Goal: Task Accomplishment & Management: Manage account settings

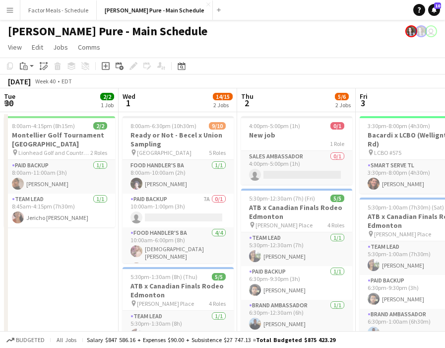
scroll to position [0, 343]
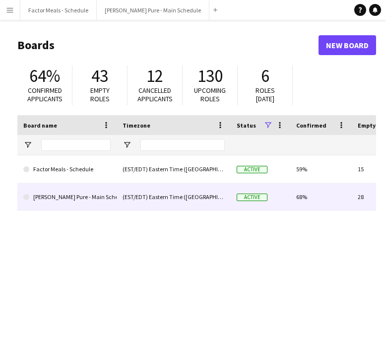
click at [67, 192] on link "[PERSON_NAME] Pure - Main Schedule" at bounding box center [66, 197] width 87 height 28
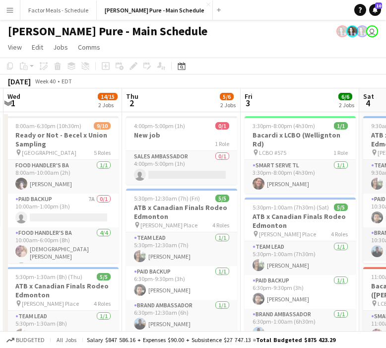
scroll to position [0, 211]
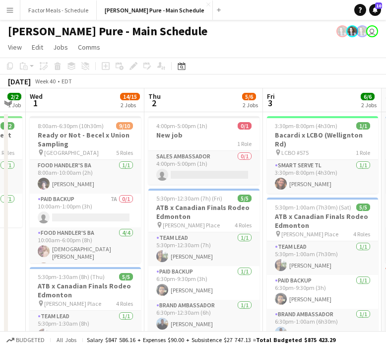
click at [11, 9] on app-icon "Menu" at bounding box center [10, 10] width 8 height 8
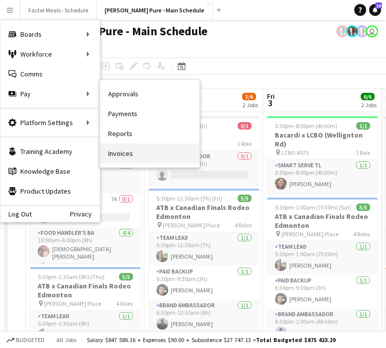
click at [130, 147] on link "Invoices" at bounding box center [149, 153] width 99 height 20
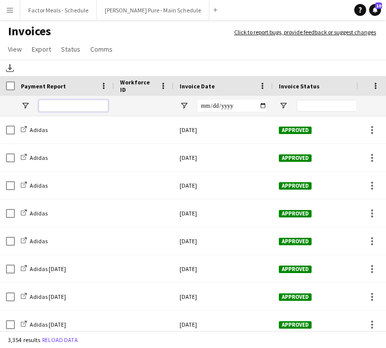
click at [85, 108] on input "Payment Report Filter Input" at bounding box center [73, 106] width 69 height 12
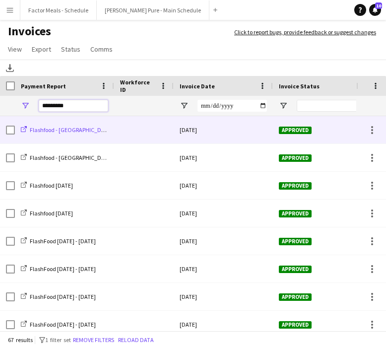
type input "*********"
click at [77, 131] on span "Flashfood - Denver, CO - August 2025" at bounding box center [111, 129] width 162 height 7
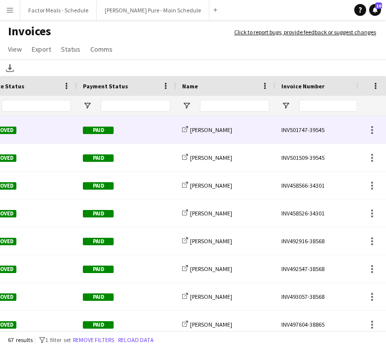
click at [313, 130] on div "INV501747-39545" at bounding box center [324, 129] width 99 height 27
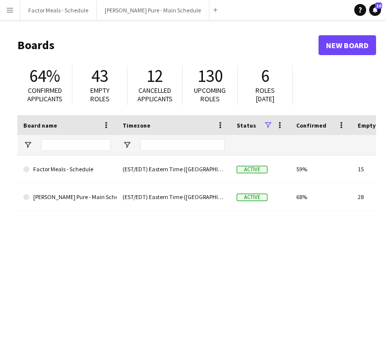
click at [13, 14] on button "Menu" at bounding box center [10, 10] width 20 height 20
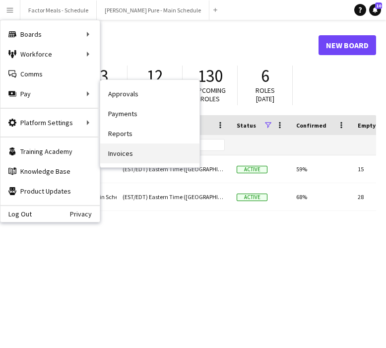
click at [114, 158] on link "Invoices" at bounding box center [149, 153] width 99 height 20
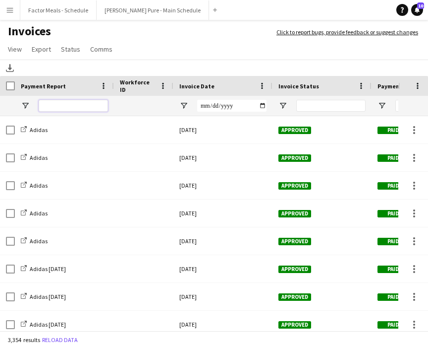
click at [86, 104] on input "Payment Report Filter Input" at bounding box center [73, 106] width 69 height 12
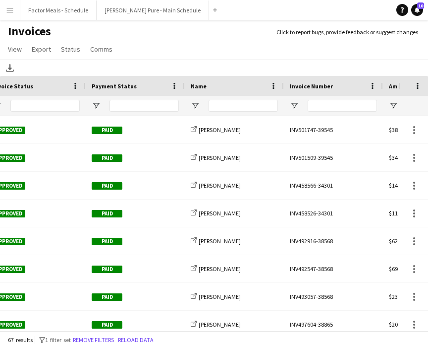
type input "*********"
click at [258, 107] on input "Name Filter Input" at bounding box center [243, 106] width 69 height 12
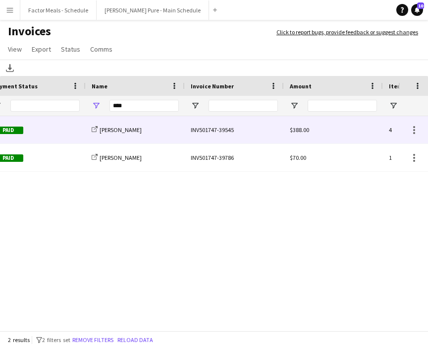
click at [210, 127] on div "INV501747-39545" at bounding box center [234, 129] width 99 height 27
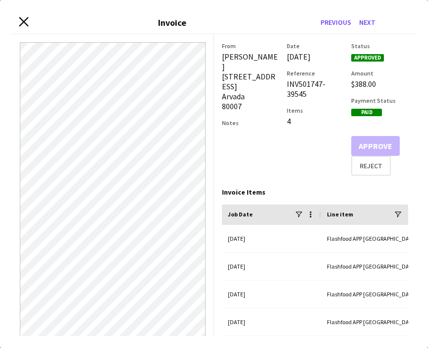
click at [23, 21] on icon at bounding box center [23, 21] width 9 height 9
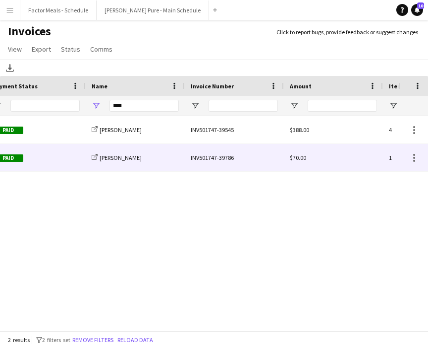
click at [198, 160] on div "INV501747-39786" at bounding box center [234, 157] width 99 height 27
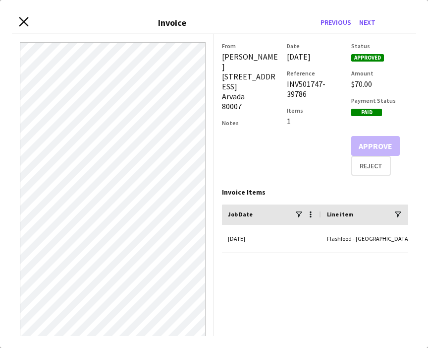
click at [23, 25] on icon "Close invoice dialog" at bounding box center [23, 21] width 9 height 9
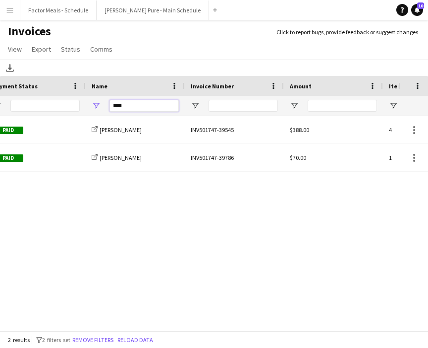
drag, startPoint x: 137, startPoint y: 104, endPoint x: 82, endPoint y: 99, distance: 55.3
click at [83, 103] on div "****" at bounding box center [98, 106] width 967 height 20
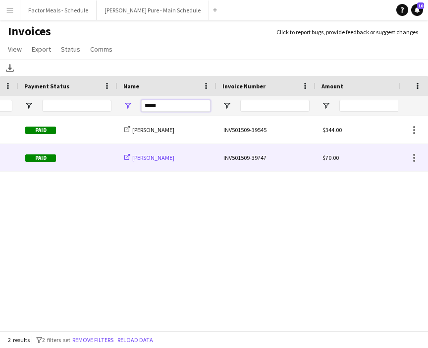
scroll to position [0, 353]
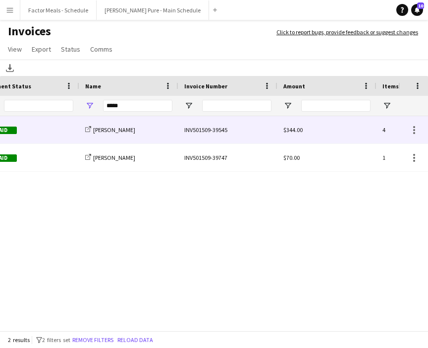
click at [212, 129] on div "INV501509-39545" at bounding box center [228, 129] width 99 height 27
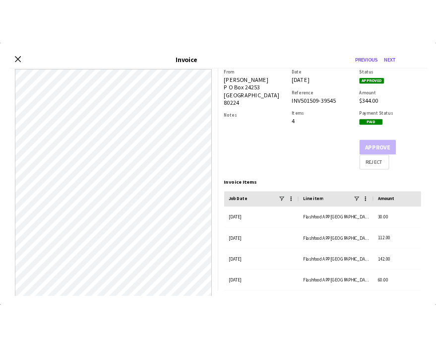
scroll to position [8, 0]
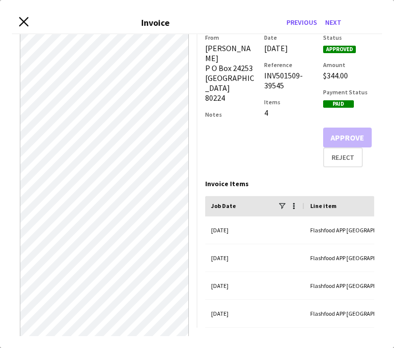
click at [23, 24] on icon "Close invoice dialog" at bounding box center [23, 21] width 9 height 9
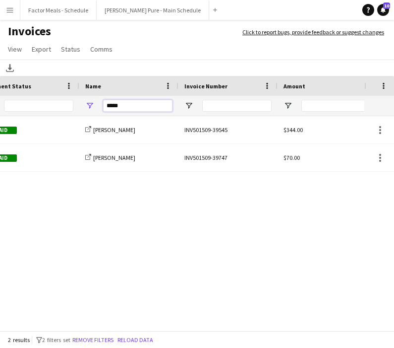
drag, startPoint x: 124, startPoint y: 105, endPoint x: 102, endPoint y: 105, distance: 22.3
click at [102, 105] on div "*****" at bounding box center [128, 106] width 99 height 20
type input "*"
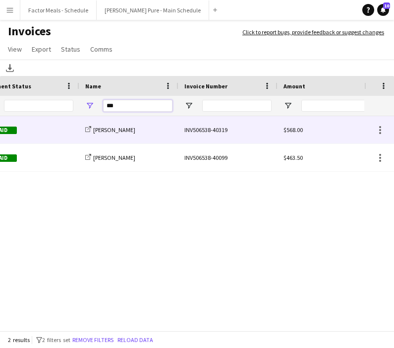
type input "***"
click at [196, 129] on div "INV506538-40319" at bounding box center [228, 129] width 99 height 27
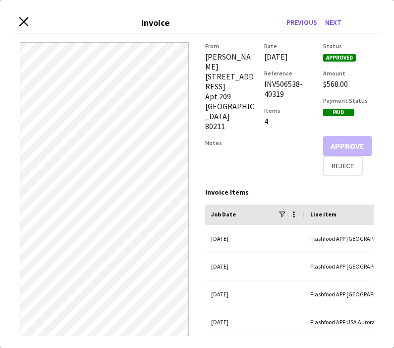
click at [23, 18] on icon "Close invoice dialog" at bounding box center [23, 21] width 9 height 9
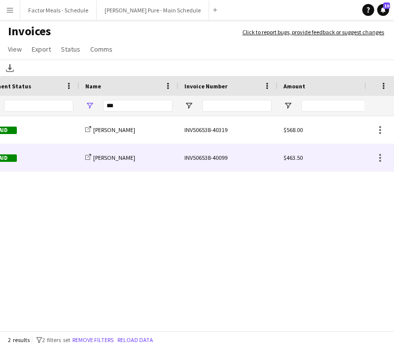
click at [206, 157] on div "INV506538-40099" at bounding box center [228, 157] width 99 height 27
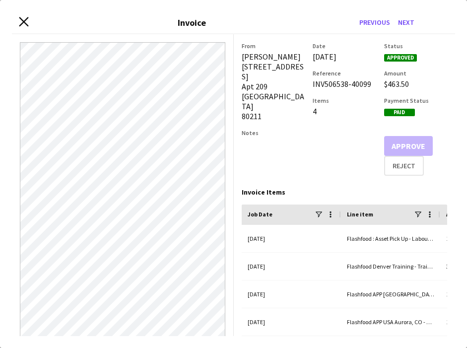
click at [23, 22] on icon at bounding box center [23, 21] width 9 height 9
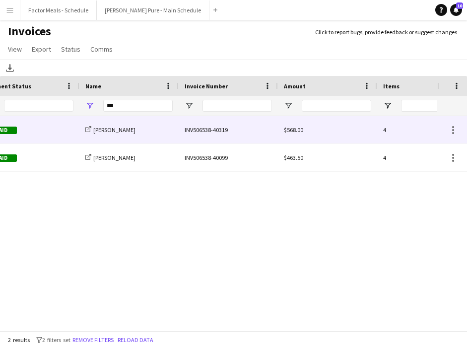
click at [198, 134] on div "INV506538-40319" at bounding box center [228, 129] width 99 height 27
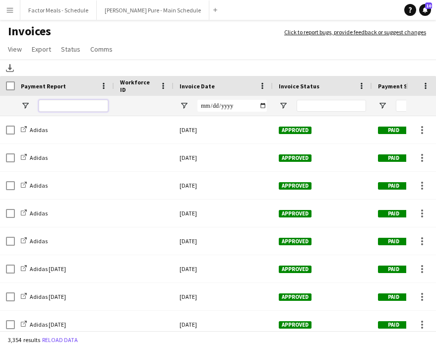
click at [64, 103] on input "Payment Report Filter Input" at bounding box center [73, 106] width 69 height 12
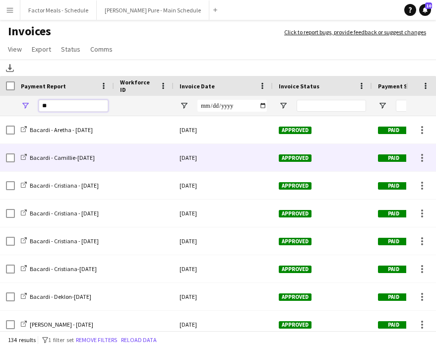
type input "*"
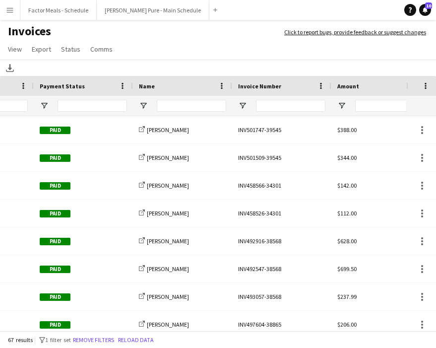
type input "*********"
click at [209, 108] on input "Name Filter Input" at bounding box center [191, 106] width 69 height 12
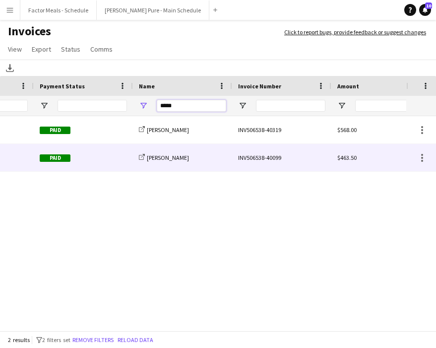
scroll to position [0, 329]
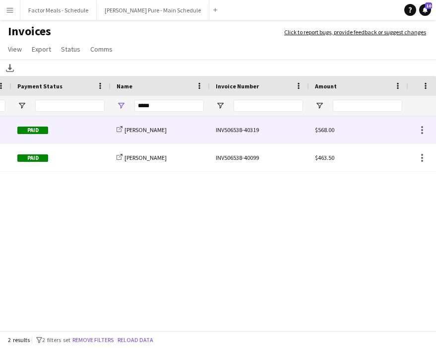
click at [231, 132] on div "INV506538-40319" at bounding box center [259, 129] width 99 height 27
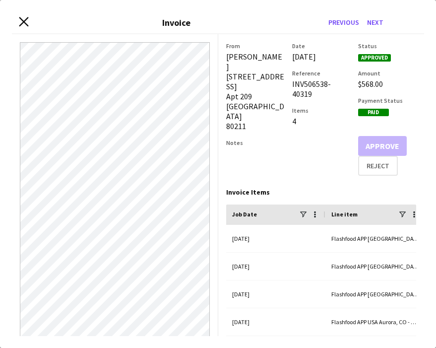
click at [23, 23] on icon "Close invoice dialog" at bounding box center [23, 21] width 9 height 9
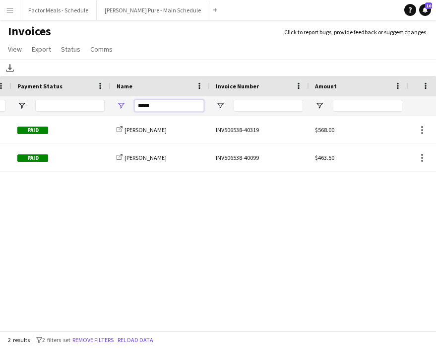
drag, startPoint x: 169, startPoint y: 104, endPoint x: 115, endPoint y: 100, distance: 54.2
click at [115, 102] on div "*****" at bounding box center [160, 106] width 99 height 20
type input "*"
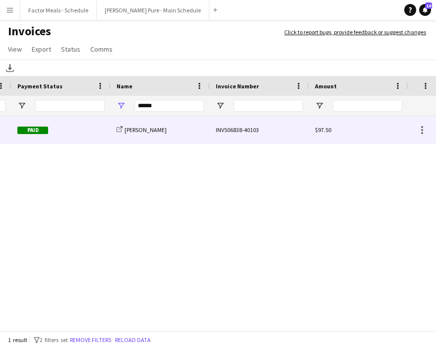
click at [234, 127] on div "INV506838-40103" at bounding box center [259, 129] width 99 height 27
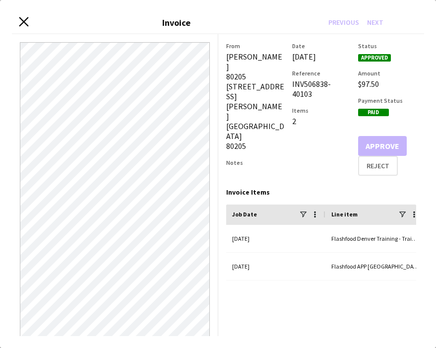
click at [24, 21] on icon at bounding box center [23, 21] width 9 height 9
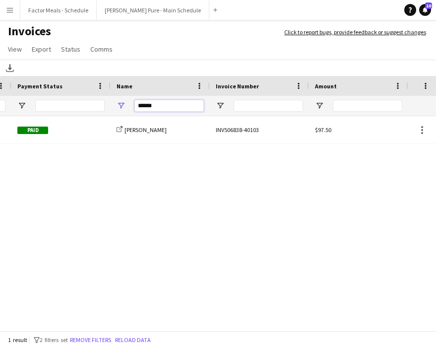
drag, startPoint x: 181, startPoint y: 106, endPoint x: 123, endPoint y: 105, distance: 58.0
click at [120, 105] on div "******" at bounding box center [160, 106] width 99 height 20
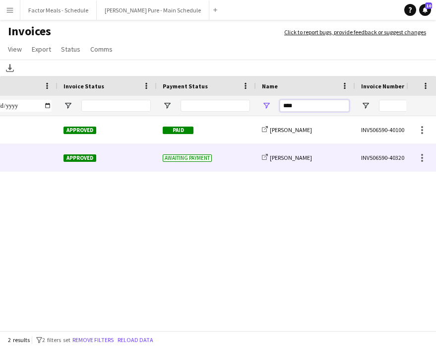
scroll to position [0, 0]
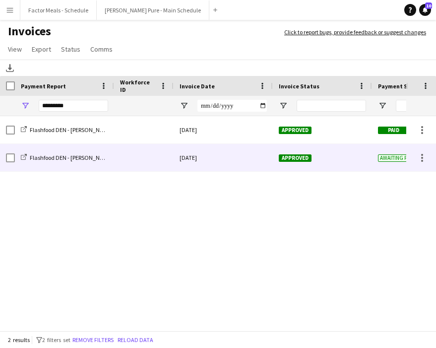
type input "****"
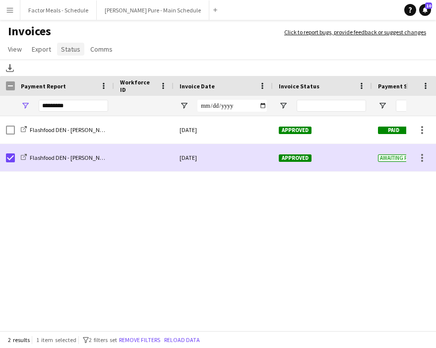
click at [72, 48] on span "Status" at bounding box center [70, 49] width 19 height 9
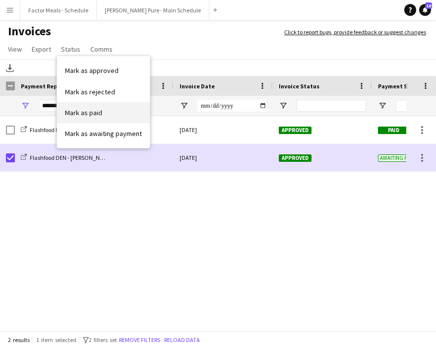
click at [87, 110] on span "Mark as paid" at bounding box center [83, 112] width 37 height 9
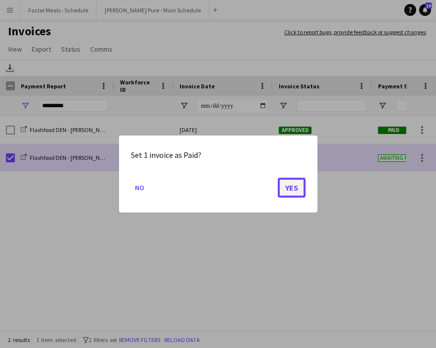
click at [283, 188] on button "Yes" at bounding box center [292, 188] width 28 height 20
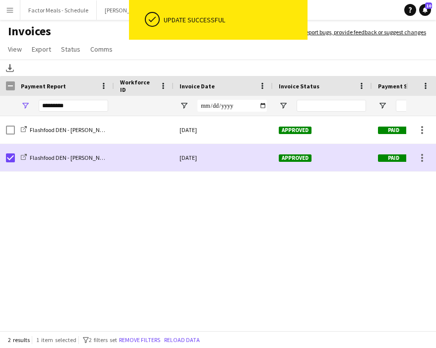
click at [264, 201] on div "18-September-2025 Approved Paid share-external-link-1 Claudia Iglesias Flashfoo…" at bounding box center [203, 224] width 406 height 216
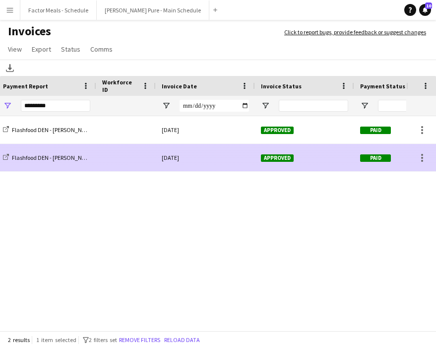
scroll to position [0, 32]
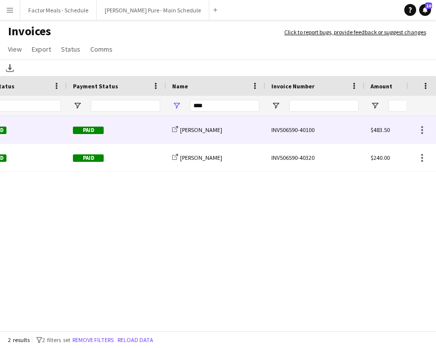
click at [294, 128] on div "INV506590-40100" at bounding box center [314, 129] width 99 height 27
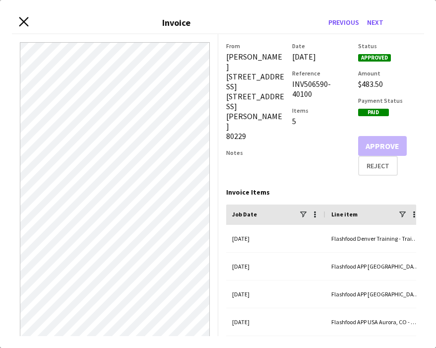
click at [24, 23] on icon "Close invoice dialog" at bounding box center [23, 21] width 9 height 9
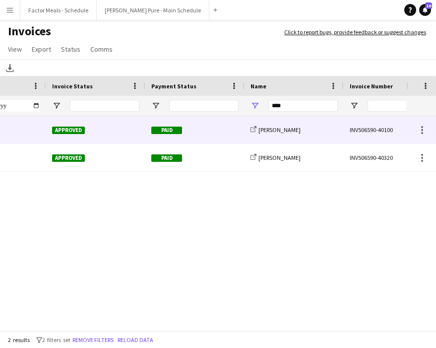
scroll to position [0, 202]
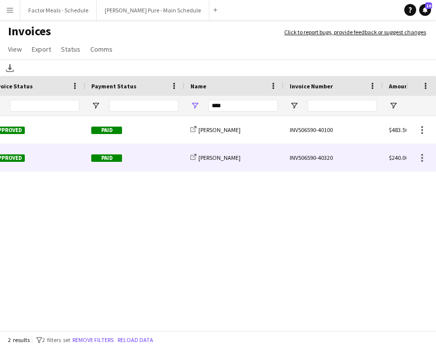
click at [299, 160] on div "INV506590-40320" at bounding box center [333, 157] width 99 height 27
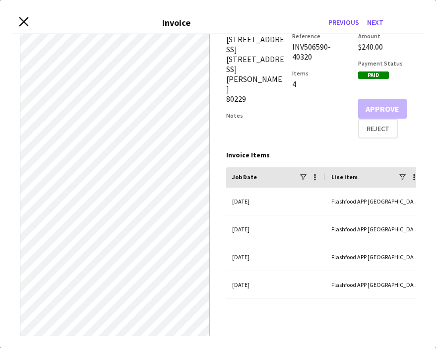
click at [22, 20] on icon at bounding box center [23, 21] width 9 height 9
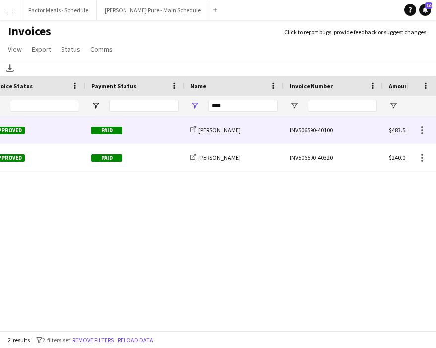
click at [317, 130] on div "INV506590-40100" at bounding box center [333, 129] width 99 height 27
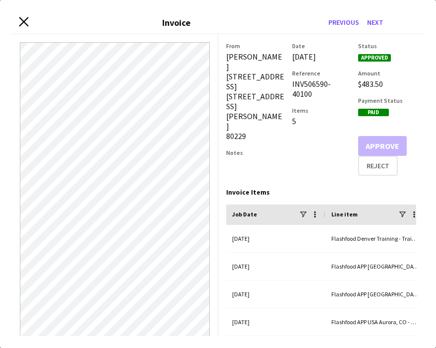
click at [23, 21] on icon at bounding box center [23, 21] width 9 height 9
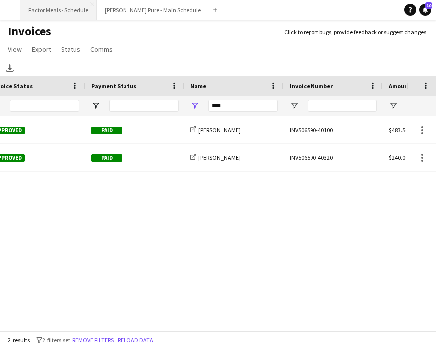
click at [82, 12] on button "Factor Meals - Schedule Close" at bounding box center [58, 9] width 76 height 19
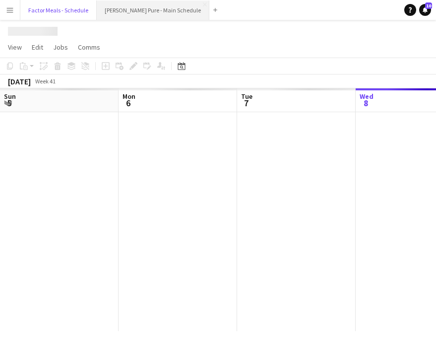
scroll to position [0, 237]
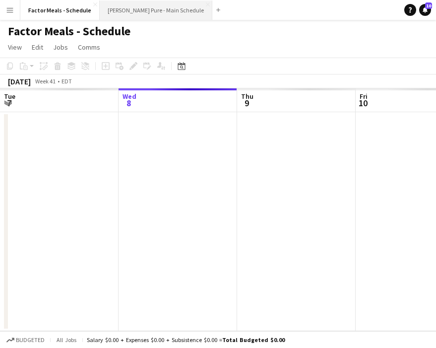
click at [135, 5] on button "Simon Pure - Main Schedule Close" at bounding box center [156, 9] width 113 height 19
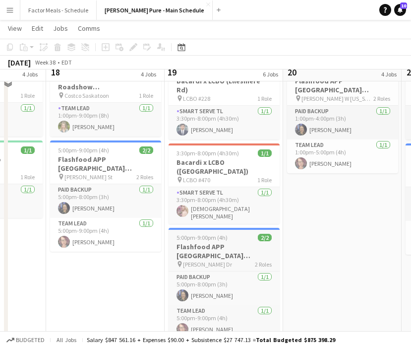
scroll to position [292, 0]
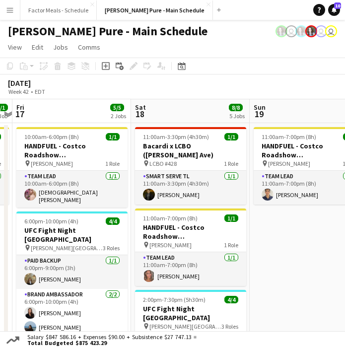
scroll to position [0, 352]
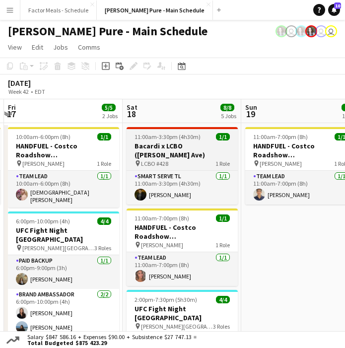
click at [153, 144] on h3 "Bacardi x LCBO (Milner Ave)" at bounding box center [181, 150] width 111 height 18
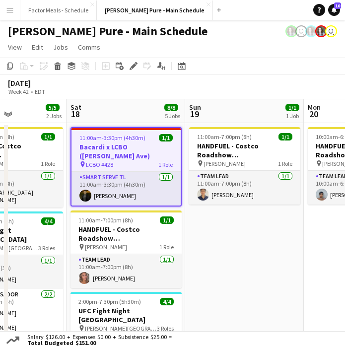
scroll to position [0, 287]
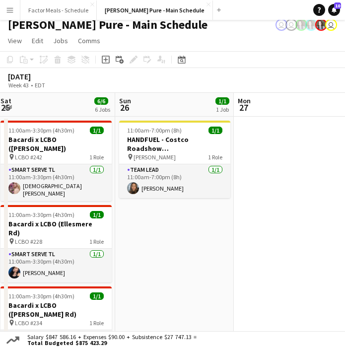
scroll to position [0, 0]
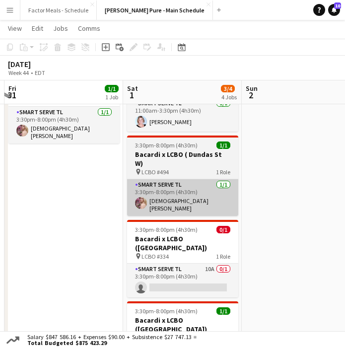
scroll to position [69, 0]
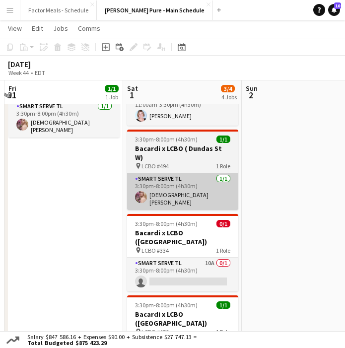
click at [156, 261] on app-card-role "Smart Serve TL 10A 0/1 3:30pm-8:00pm (4h30m) single-neutral-actions" at bounding box center [182, 274] width 111 height 34
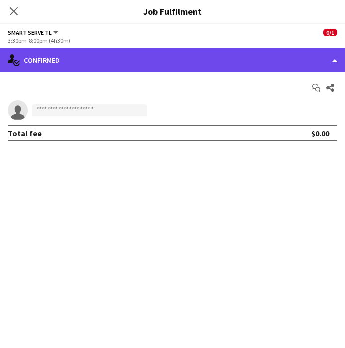
click at [148, 54] on div "single-neutral-actions-check-2 Confirmed" at bounding box center [172, 60] width 345 height 24
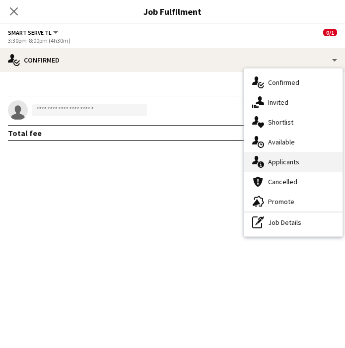
click at [280, 159] on span "Applicants" at bounding box center [283, 161] width 31 height 9
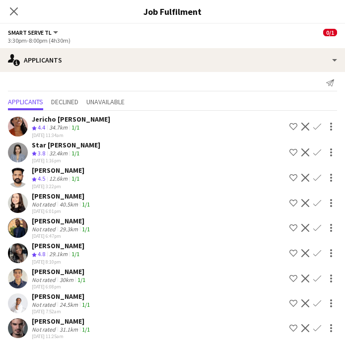
scroll to position [4, 0]
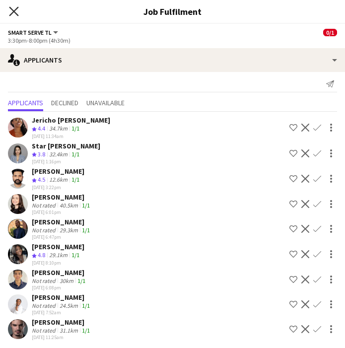
click at [13, 11] on icon at bounding box center [13, 10] width 9 height 9
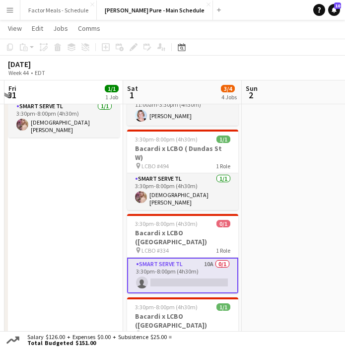
click at [145, 257] on app-card-role "Smart Serve TL 10A 0/1 3:30pm-8:00pm (4h30m) single-neutral-actions" at bounding box center [182, 275] width 111 height 36
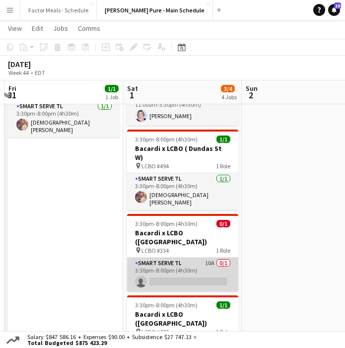
click at [145, 257] on app-card-role "Smart Serve TL 10A 0/1 3:30pm-8:00pm (4h30m) single-neutral-actions" at bounding box center [182, 274] width 111 height 34
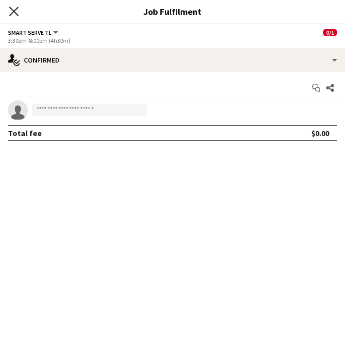
click at [10, 13] on icon "Close pop-in" at bounding box center [13, 10] width 9 height 9
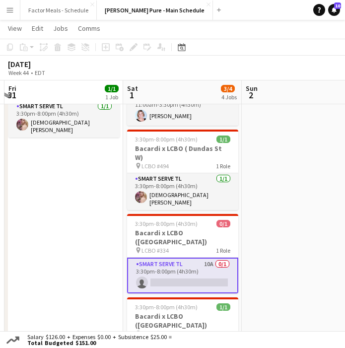
click at [157, 261] on app-card-role "Smart Serve TL 10A 0/1 3:30pm-8:00pm (4h30m) single-neutral-actions" at bounding box center [182, 275] width 111 height 36
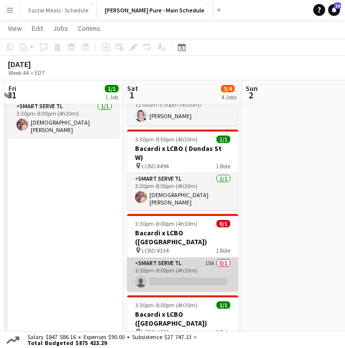
click at [157, 261] on app-card-role "Smart Serve TL 10A 0/1 3:30pm-8:00pm (4h30m) single-neutral-actions" at bounding box center [182, 274] width 111 height 34
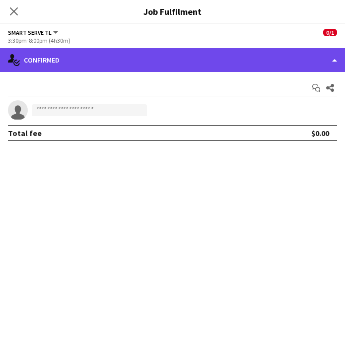
click at [69, 57] on div "single-neutral-actions-check-2 Confirmed" at bounding box center [172, 60] width 345 height 24
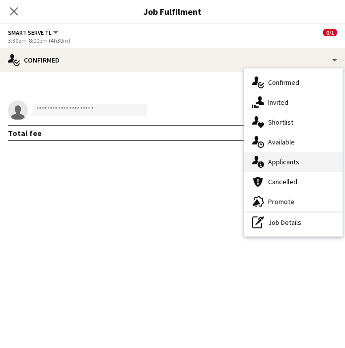
click at [282, 161] on span "Applicants" at bounding box center [283, 161] width 31 height 9
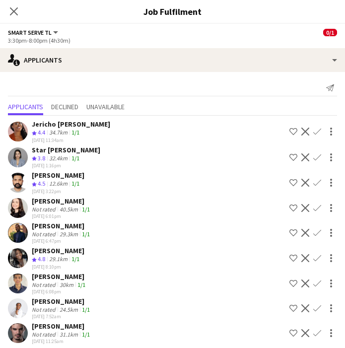
scroll to position [0, 0]
click at [20, 252] on app-user-avatar at bounding box center [18, 258] width 20 height 20
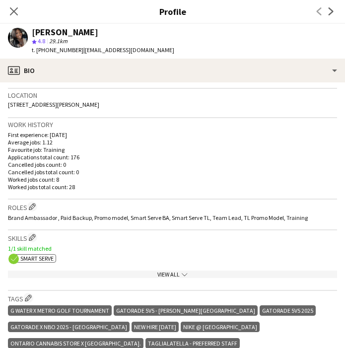
scroll to position [227, 0]
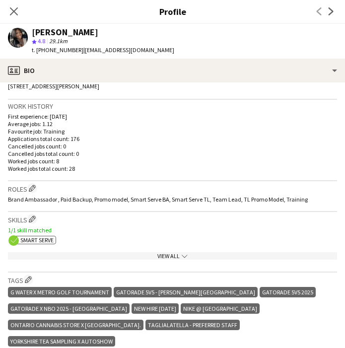
click at [129, 259] on div "View All chevron-down" at bounding box center [172, 255] width 329 height 7
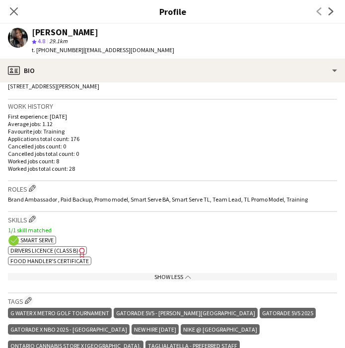
click at [149, 279] on div "Show Less chevron-up" at bounding box center [172, 276] width 329 height 7
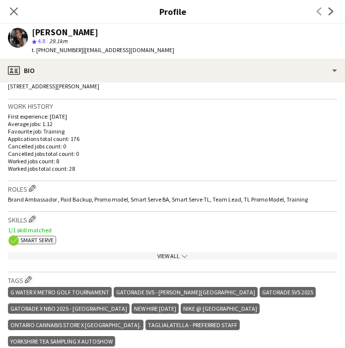
click at [14, 9] on icon "Close pop-in" at bounding box center [14, 11] width 8 height 8
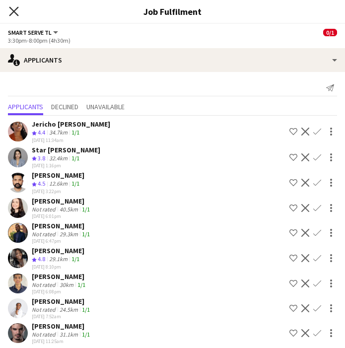
click at [14, 11] on icon at bounding box center [13, 10] width 9 height 9
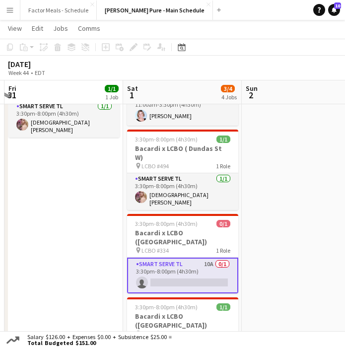
click at [116, 274] on app-date-cell "3:30pm-8:00pm (4h30m) 1/1 Bacardi x LCBO (Bramalea Rd) pin LCBO #661 1 Role Sma…" at bounding box center [63, 326] width 119 height 546
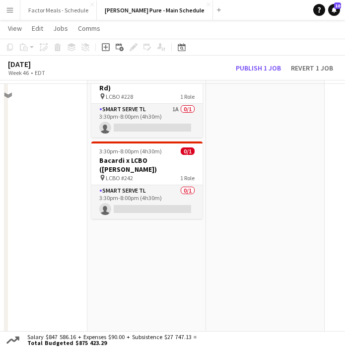
scroll to position [383, 0]
